Goal: Information Seeking & Learning: Learn about a topic

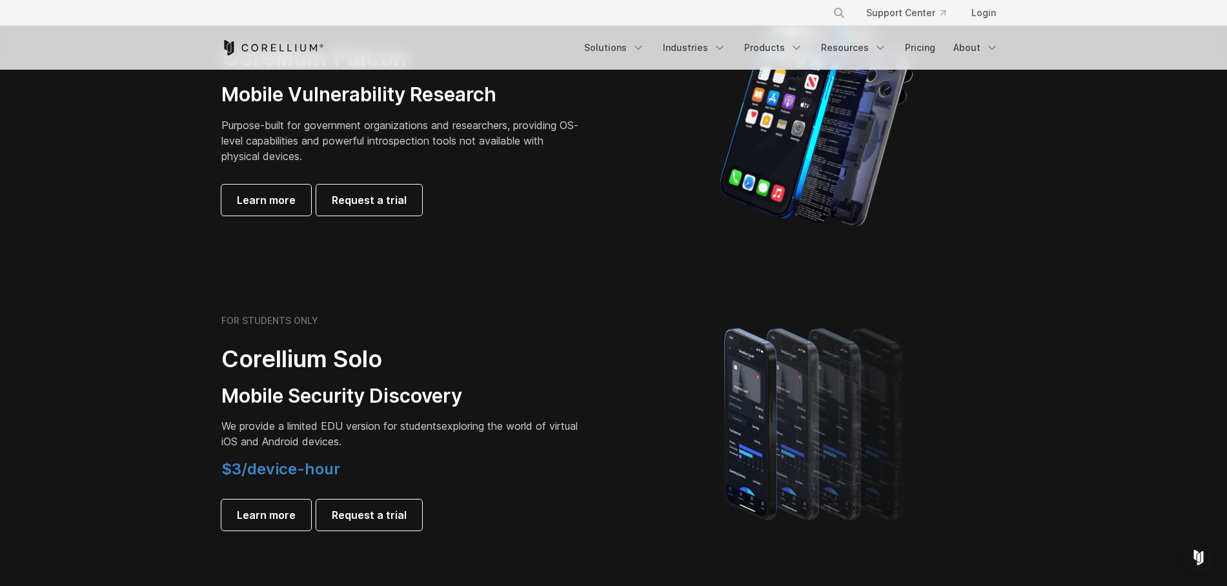
scroll to position [775, 0]
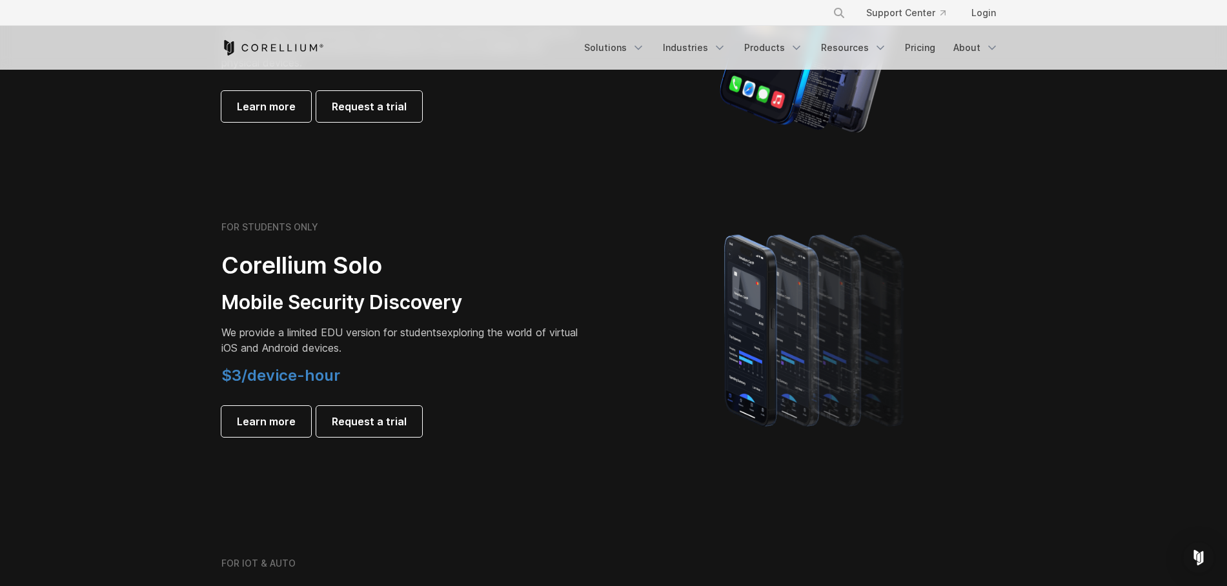
click at [500, 280] on h2 "Corellium Solo" at bounding box center [402, 265] width 362 height 29
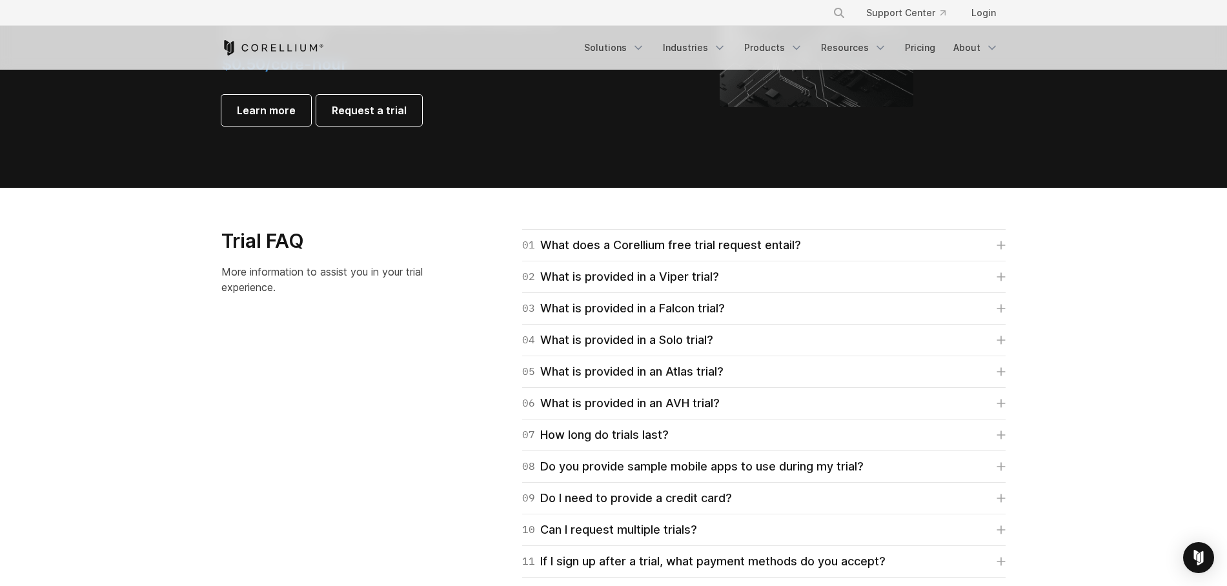
scroll to position [1704, 0]
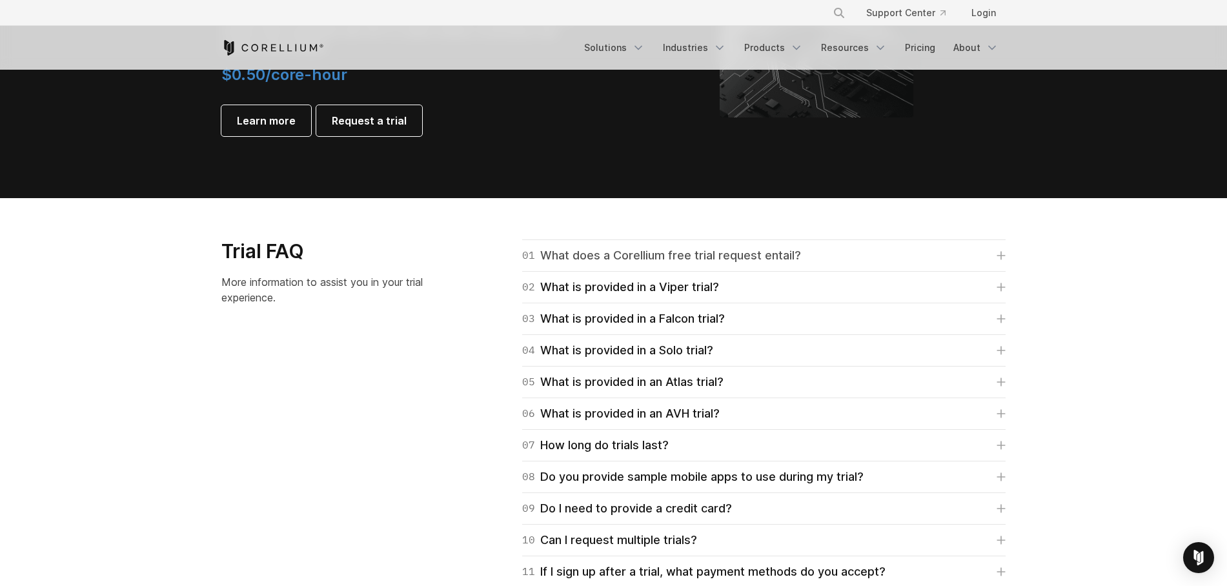
click at [1002, 259] on icon at bounding box center [1002, 256] width 8 height 8
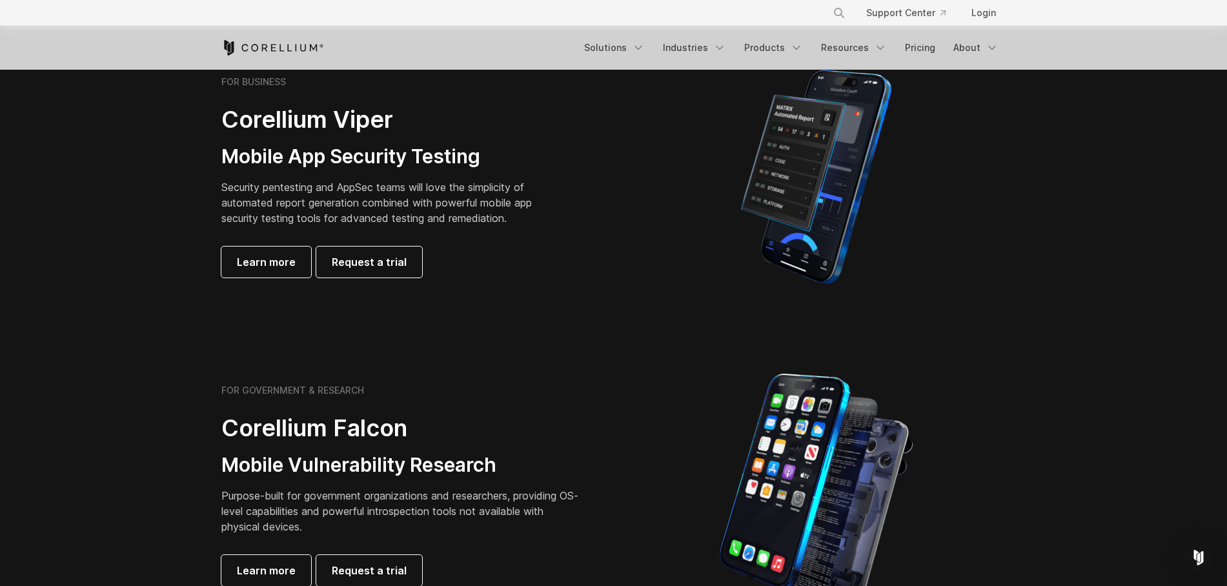
scroll to position [310, 0]
drag, startPoint x: 249, startPoint y: 258, endPoint x: 250, endPoint y: 264, distance: 6.6
click at [249, 258] on span "Learn more" at bounding box center [266, 262] width 59 height 15
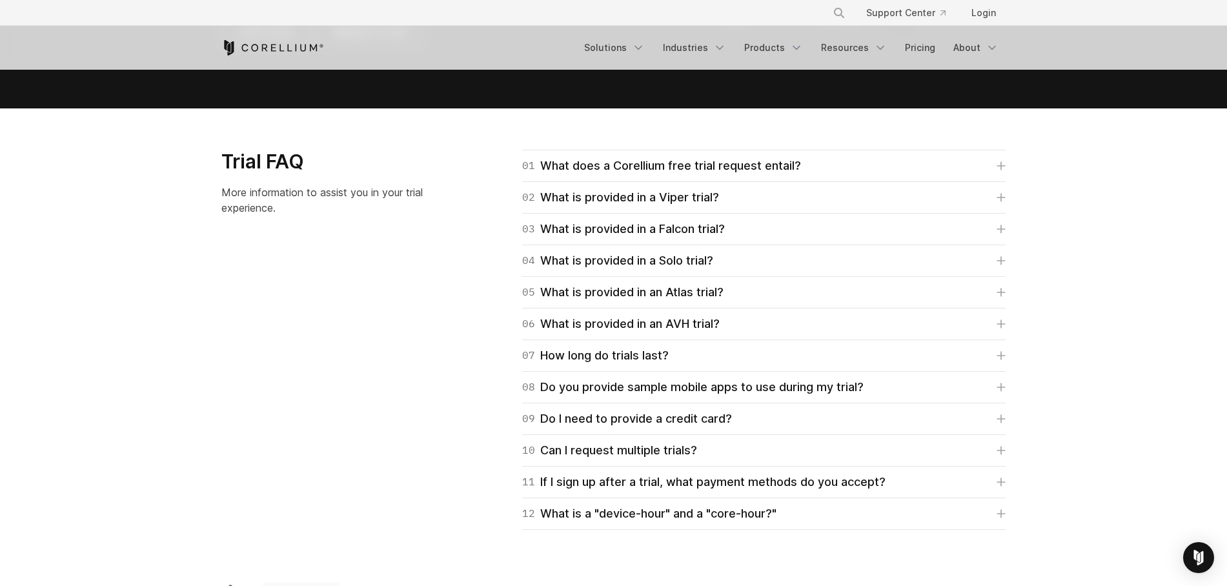
scroll to position [1859, 0]
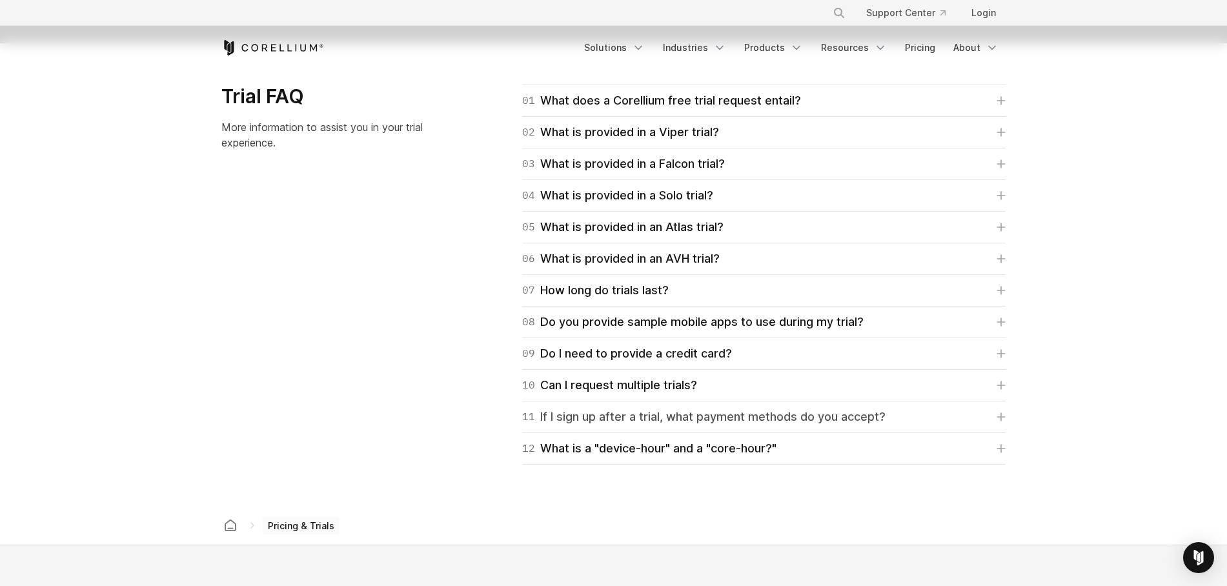
click at [994, 415] on link "11 If I sign up after a trial, what payment methods do you accept?" at bounding box center [764, 417] width 484 height 18
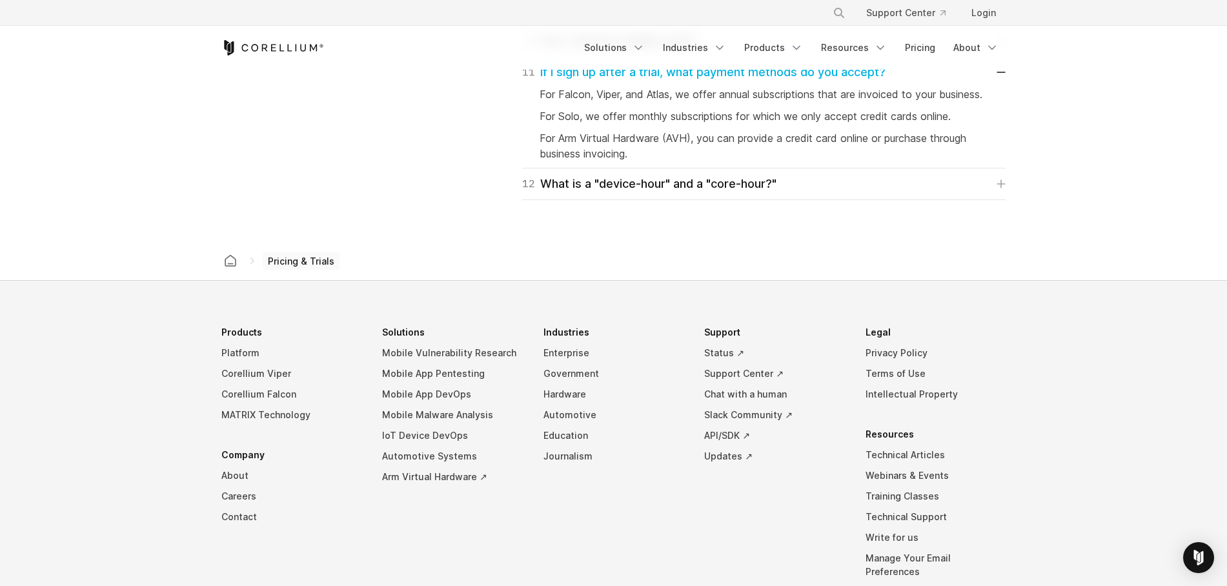
scroll to position [2247, 0]
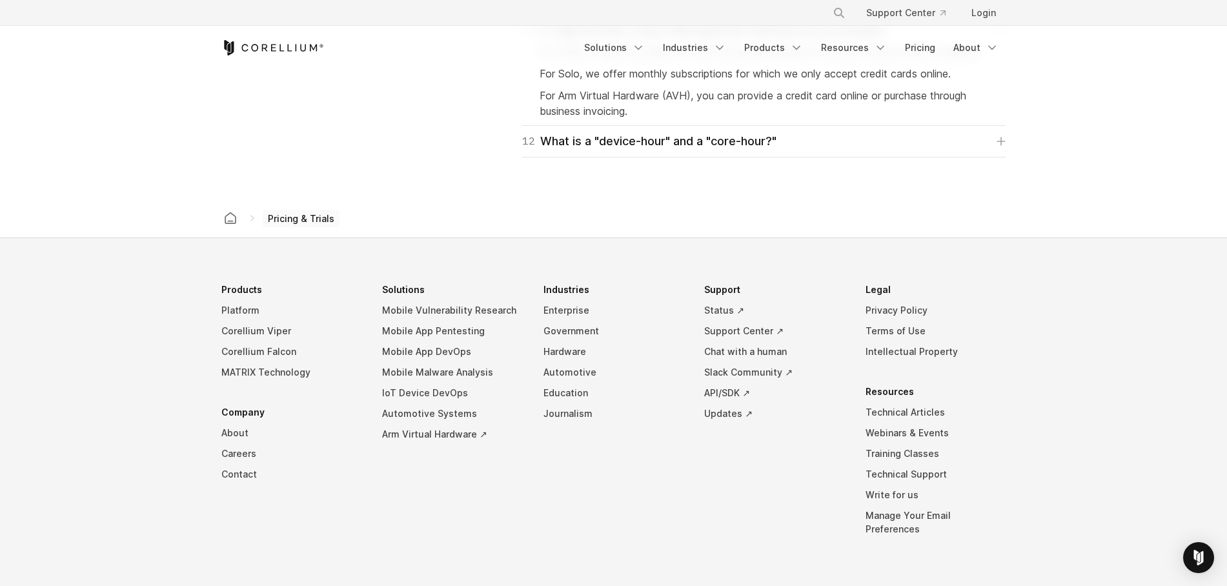
click at [290, 228] on span "Pricing & Trials" at bounding box center [301, 219] width 77 height 18
